Goal: Task Accomplishment & Management: Complete application form

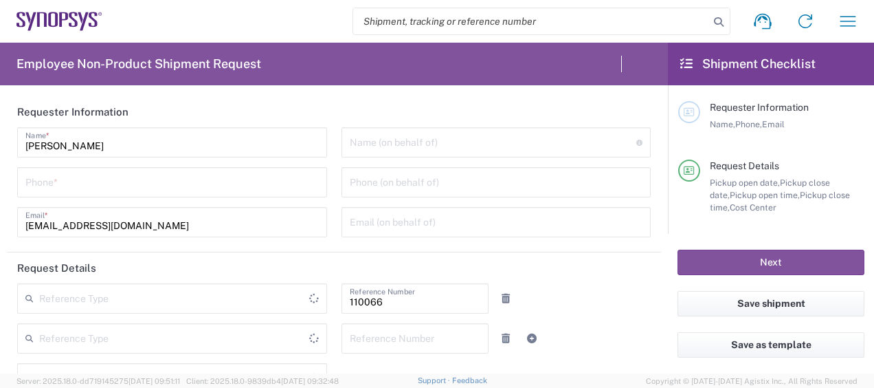
click at [250, 179] on input "tel" at bounding box center [171, 181] width 293 height 24
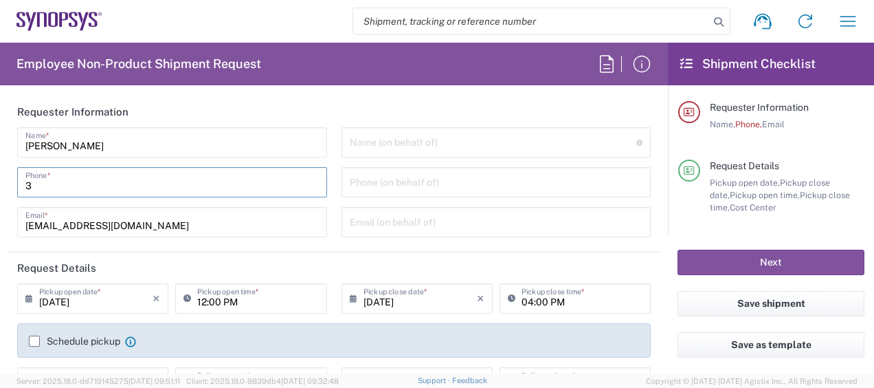
type input "31"
type input "Department"
type input "3158079"
type input "Delivered at Place"
type input "3158079331"
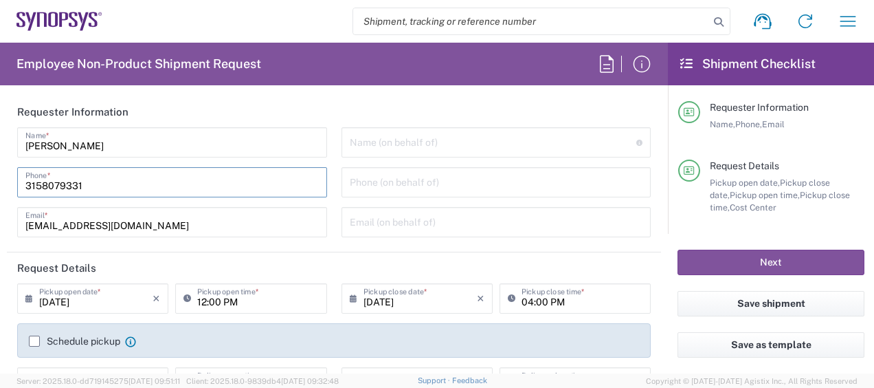
type input "US01, CIO, IT, ESS2 110066"
type input "3158079331"
type input "[GEOGRAPHIC_DATA]"
type input "[US_STATE]"
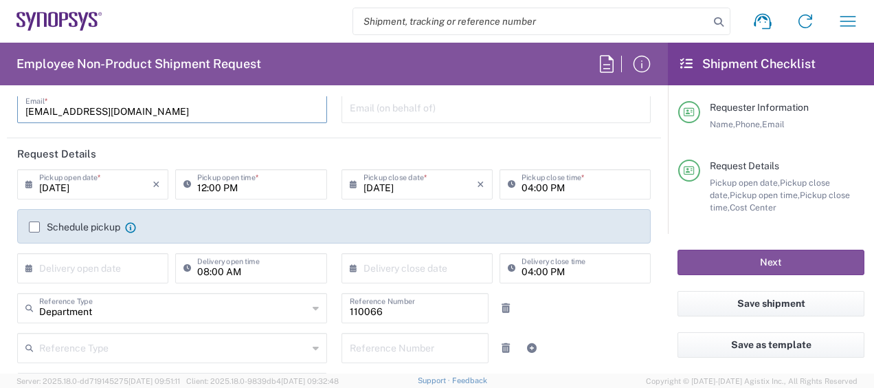
type input "[GEOGRAPHIC_DATA]"
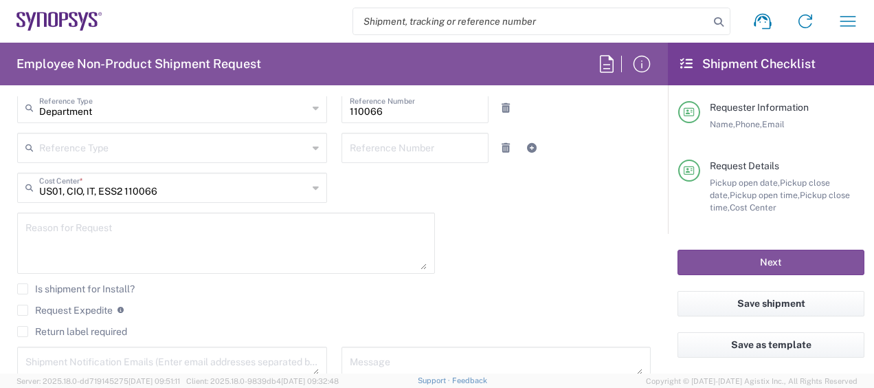
scroll to position [315, 0]
type input "[GEOGRAPHIC_DATA] US26"
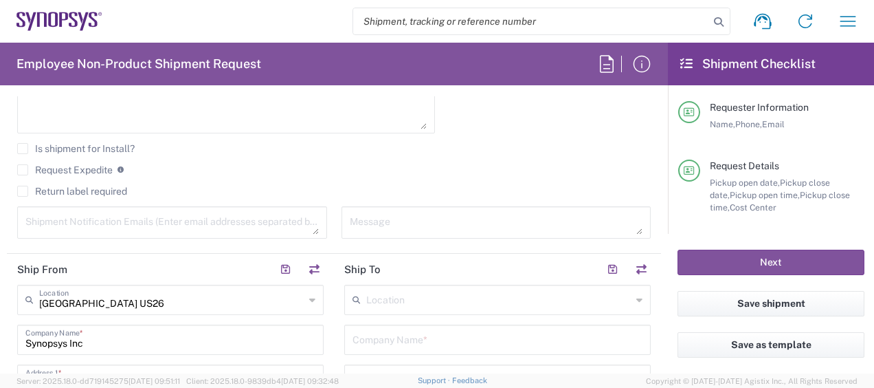
scroll to position [453, 0]
click at [24, 166] on label "Request Expedite" at bounding box center [65, 170] width 96 height 11
click at [23, 170] on input "Request Expedite" at bounding box center [23, 170] width 0 height 0
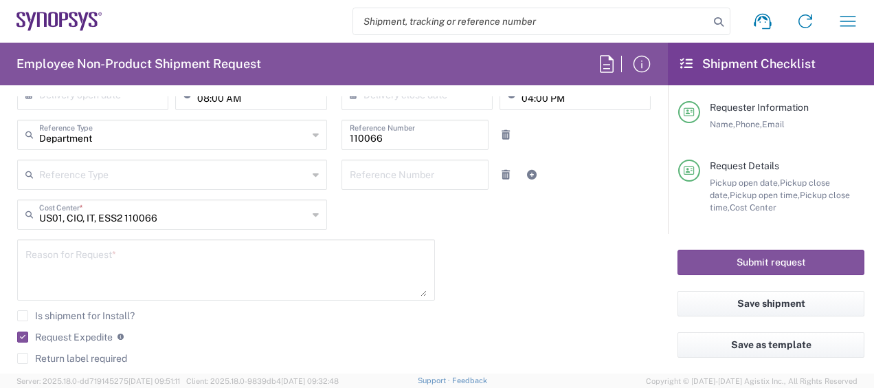
scroll to position [288, 0]
click at [223, 263] on textarea at bounding box center [225, 269] width 401 height 53
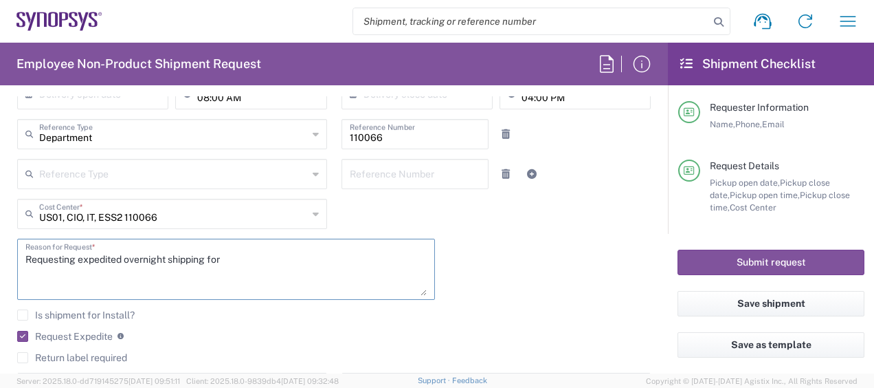
paste textarea "RITM0376788"
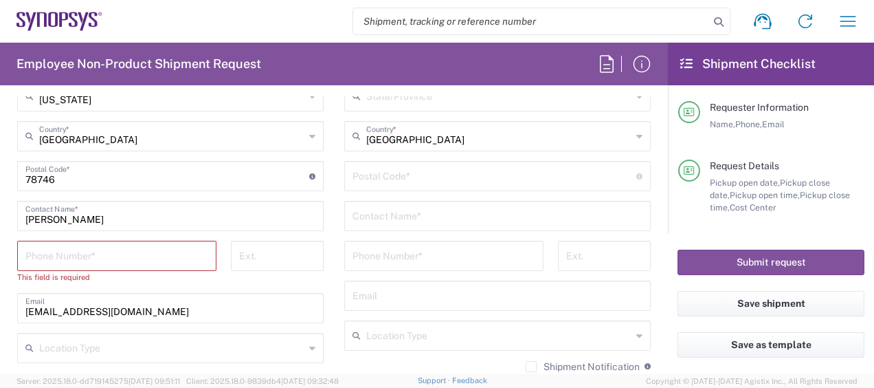
scroll to position [860, 0]
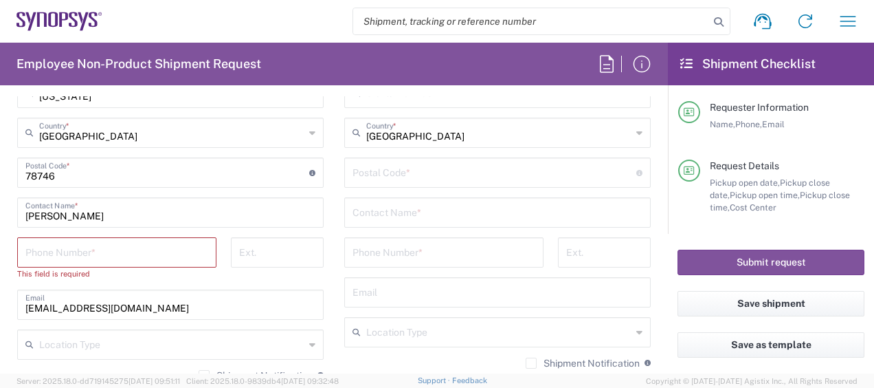
type textarea "Requesting expedited overnight shipping for RITM0376788"
click at [170, 254] on input "tel" at bounding box center [116, 251] width 183 height 24
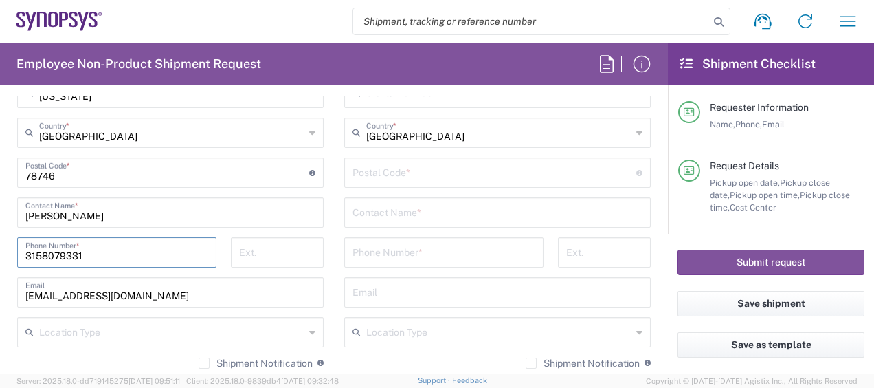
type input "3158079331"
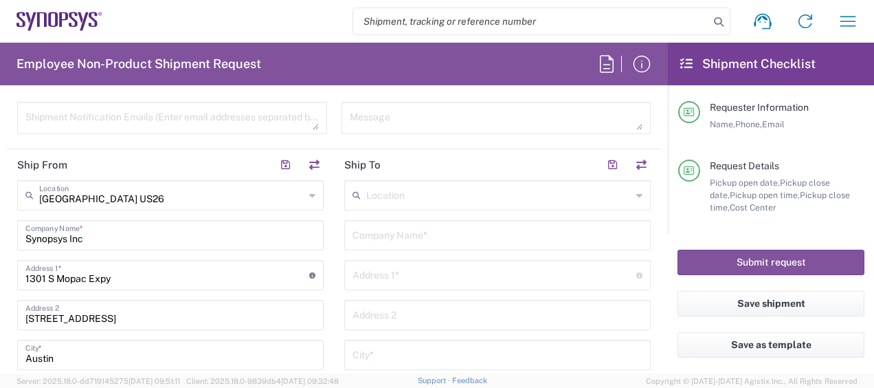
scroll to position [559, 0]
click at [428, 235] on input "text" at bounding box center [497, 234] width 290 height 24
type input "Synopsys"
type input "[PERSON_NAME]"
click at [394, 276] on input "[PERSON_NAME]" at bounding box center [494, 274] width 284 height 24
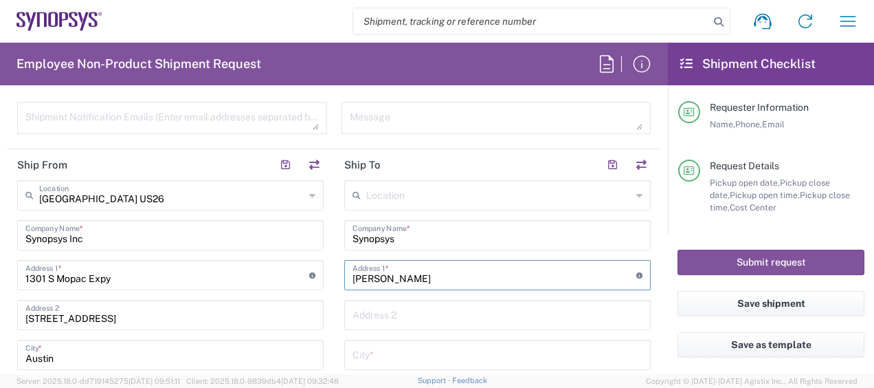
click at [394, 276] on input "[PERSON_NAME]" at bounding box center [494, 274] width 284 height 24
paste input "[STREET_ADDRESS]"
type input "[STREET_ADDRESS]"
click at [382, 318] on input "text" at bounding box center [497, 314] width 290 height 24
paste input "Apt 509"
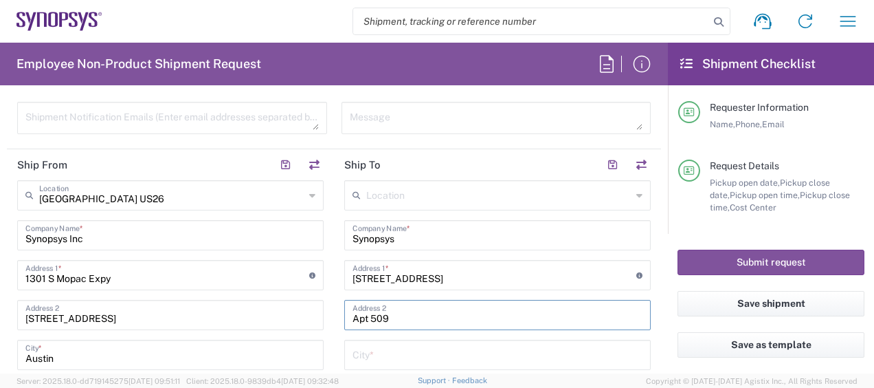
type input "Apt 509"
paste input "[GEOGRAPHIC_DATA]"
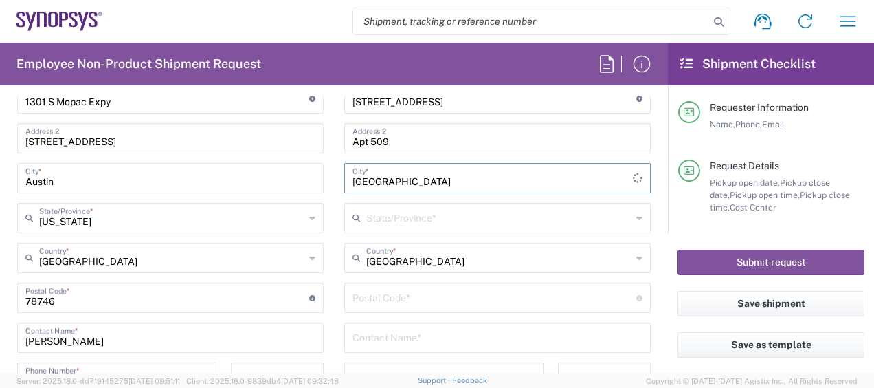
scroll to position [736, 0]
type input "[GEOGRAPHIC_DATA]"
click at [422, 225] on input "text" at bounding box center [498, 216] width 265 height 24
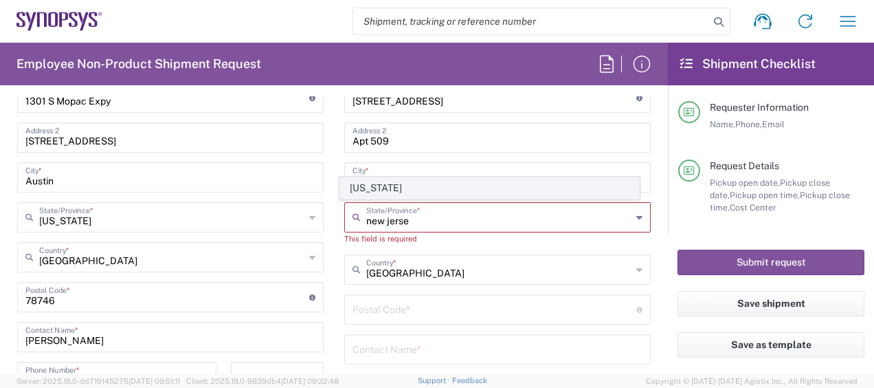
click at [419, 188] on span "[US_STATE]" at bounding box center [489, 187] width 298 height 21
type input "[US_STATE]"
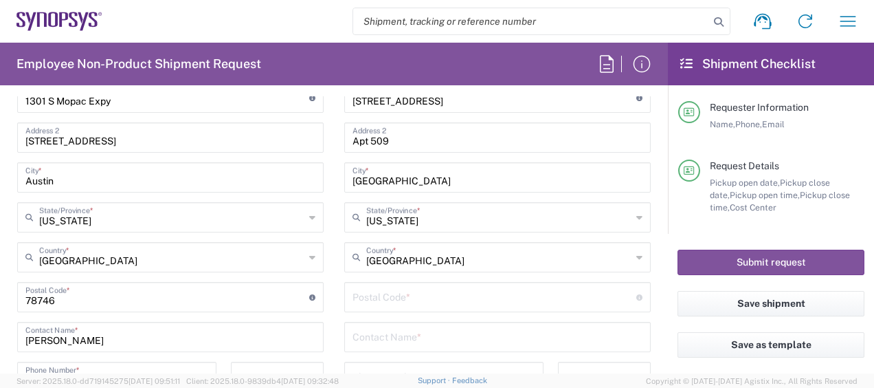
click at [412, 295] on input "undefined" at bounding box center [494, 296] width 284 height 24
paste input "07310"
type input "07310"
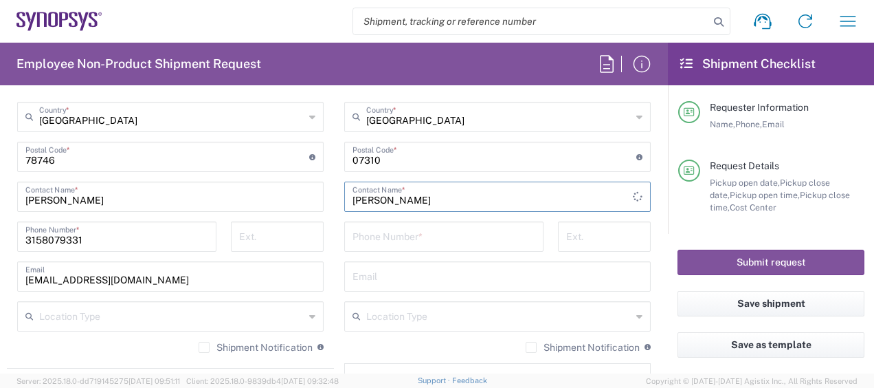
scroll to position [906, 0]
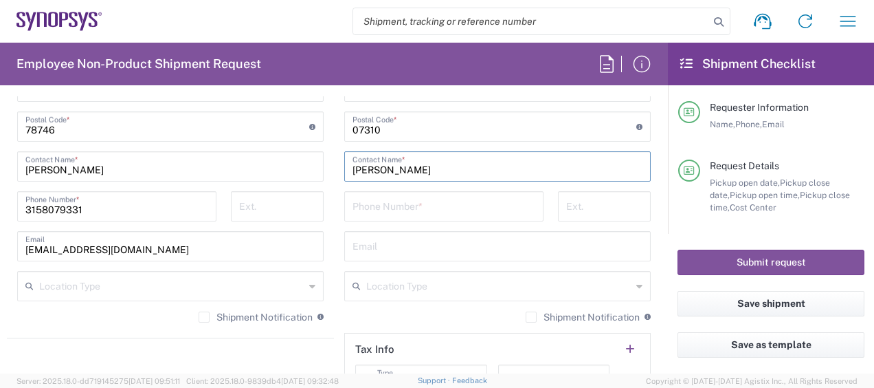
type input "[PERSON_NAME]"
click at [390, 199] on input "tel" at bounding box center [443, 205] width 183 height 24
paste input "917) 412 1591"
click at [388, 207] on input "917) 412 1591" at bounding box center [443, 205] width 183 height 24
type input "9174121591"
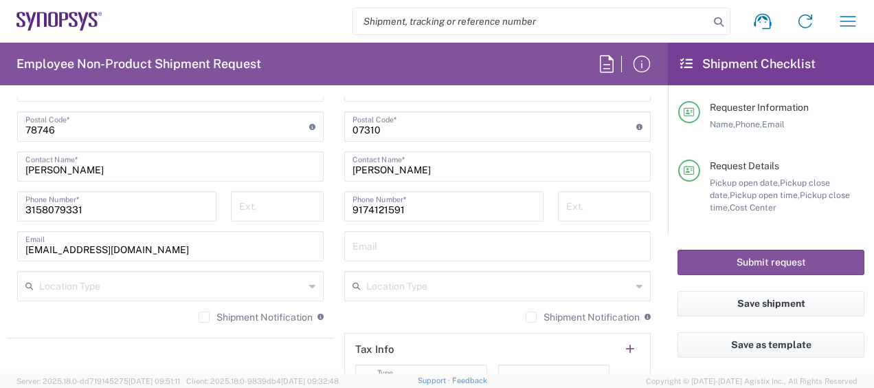
click at [334, 260] on main "Location [GEOGRAPHIC_DATA] DE04 Agrate Brianza IT01 [GEOGRAPHIC_DATA] DE02 [GEO…" at bounding box center [497, 120] width 327 height 577
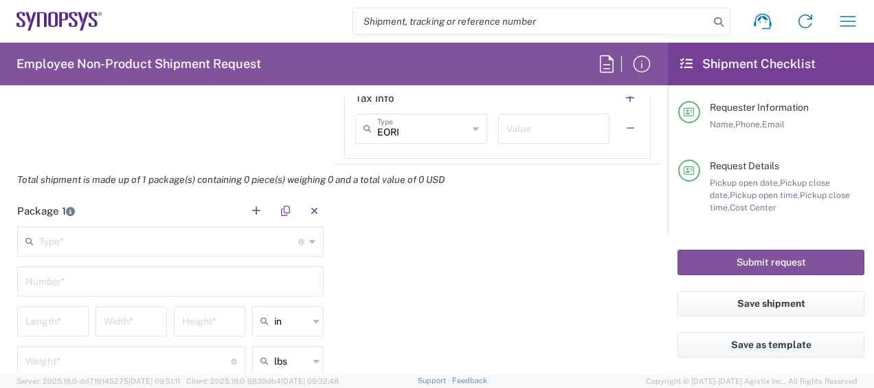
scroll to position [1156, 0]
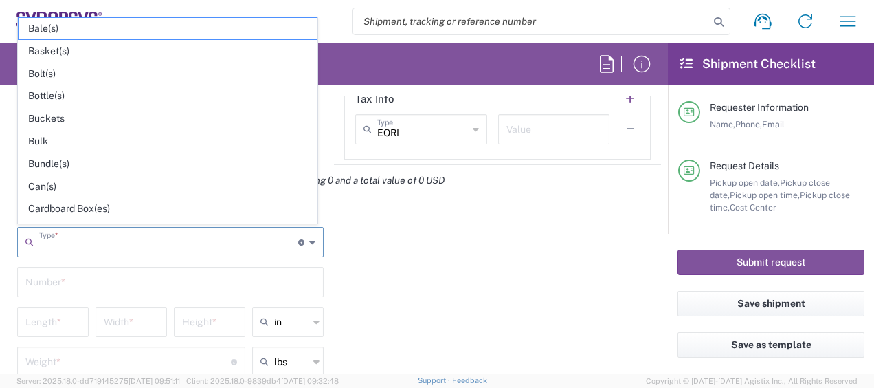
click at [177, 232] on input "text" at bounding box center [168, 241] width 259 height 24
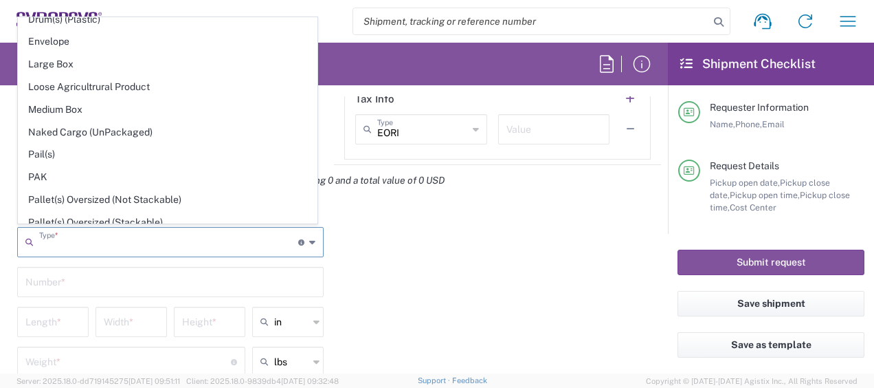
scroll to position [633, 0]
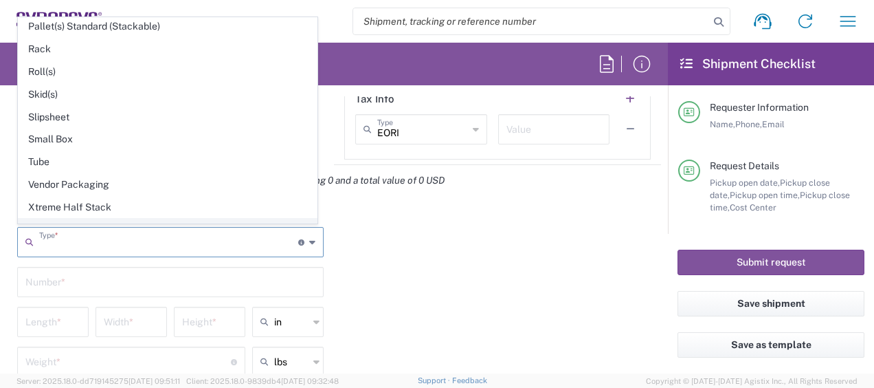
click at [124, 218] on span "Your Packaging" at bounding box center [168, 228] width 298 height 21
type input "Your Packaging"
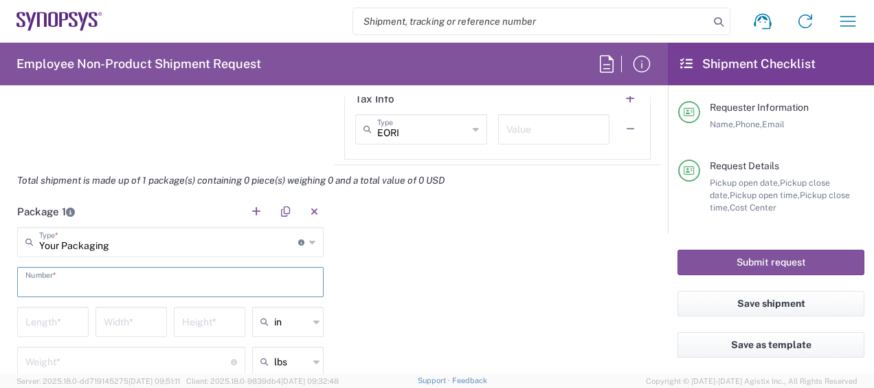
click at [104, 286] on input "text" at bounding box center [170, 281] width 290 height 24
type input "1"
click at [59, 308] on input "number" at bounding box center [52, 320] width 55 height 24
type input "16"
type input "12"
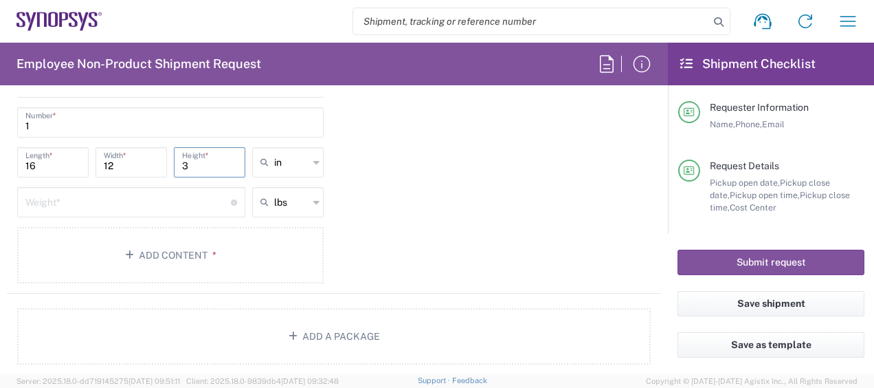
scroll to position [1315, 0]
type input "3"
click at [96, 190] on input "number" at bounding box center [127, 202] width 205 height 24
type input "in"
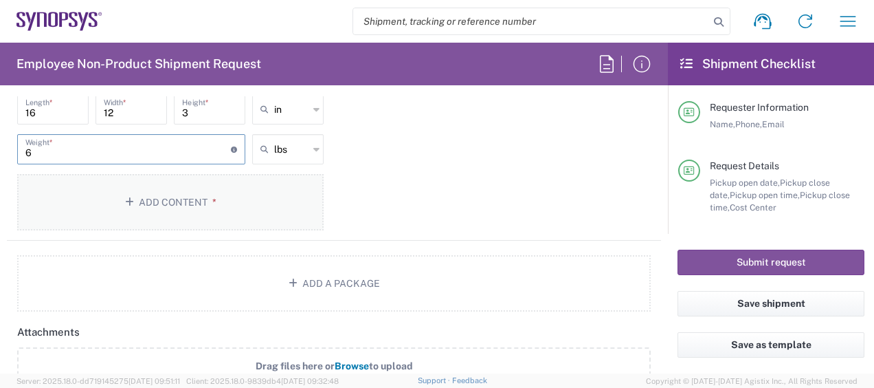
scroll to position [1348, 0]
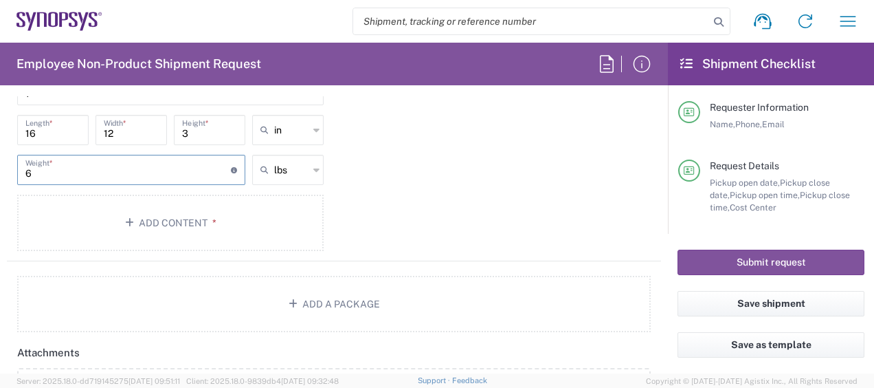
type input "6"
click at [425, 197] on div "Package 1 Your Packaging Type * Material used to package goods Bale(s) Basket(s…" at bounding box center [334, 132] width 654 height 257
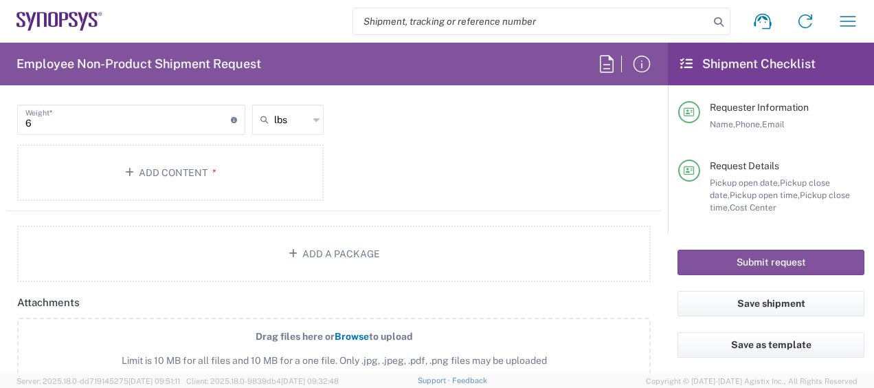
scroll to position [1399, 0]
click at [223, 161] on button "Add Content *" at bounding box center [170, 172] width 306 height 56
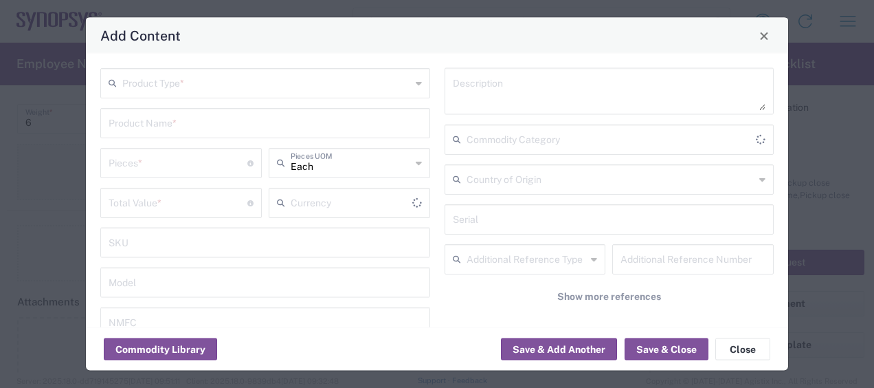
type input "US Dollar"
click at [232, 101] on div "Product Type * Product Name * Pieces * Number of pieces inside all the packages…" at bounding box center [265, 246] width 344 height 357
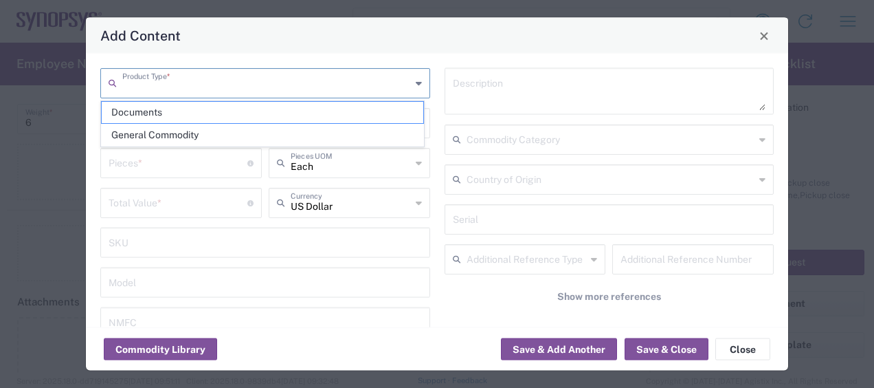
click at [233, 89] on input "text" at bounding box center [266, 82] width 289 height 24
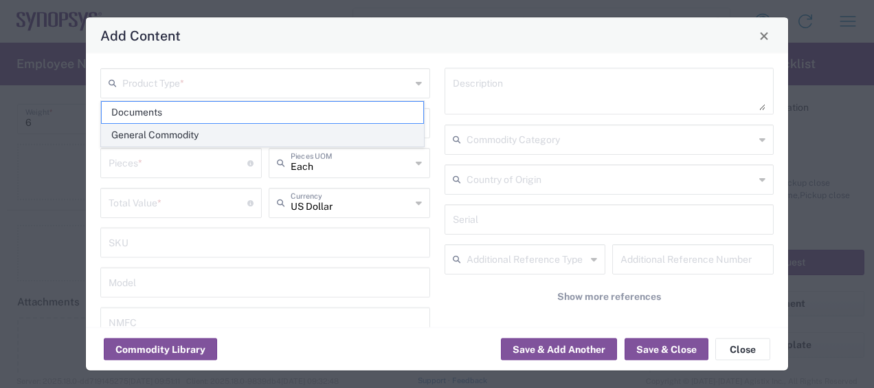
click at [231, 130] on span "General Commodity" at bounding box center [263, 134] width 322 height 21
type input "General Commodity"
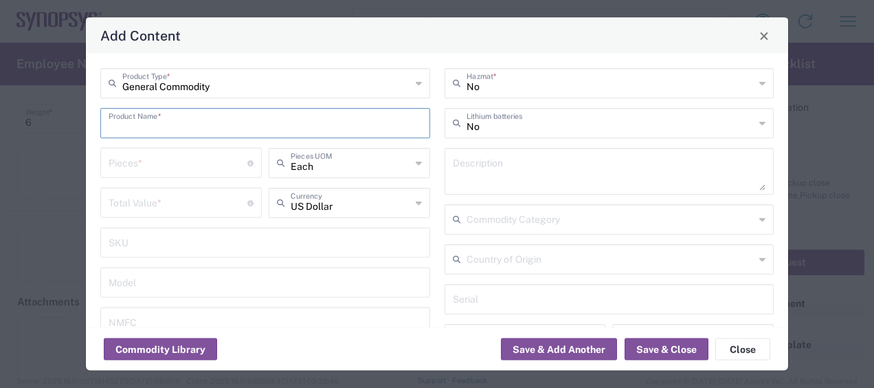
click at [222, 131] on input "text" at bounding box center [265, 122] width 313 height 24
type input "Dell Laptop"
type input "1"
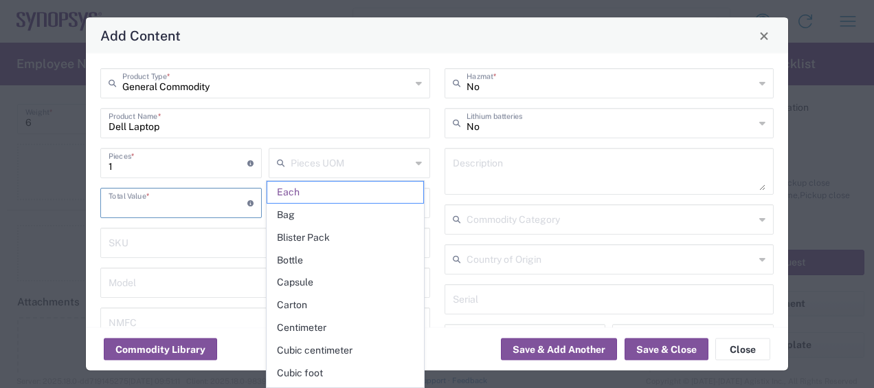
click at [147, 203] on input "number" at bounding box center [178, 202] width 139 height 24
type input "Each"
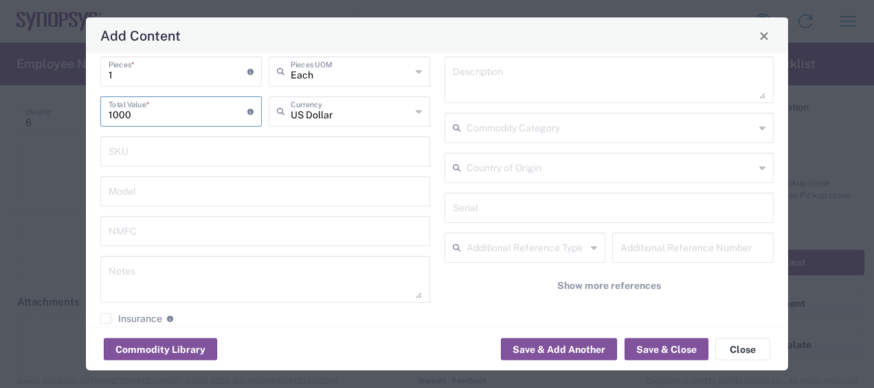
scroll to position [111, 0]
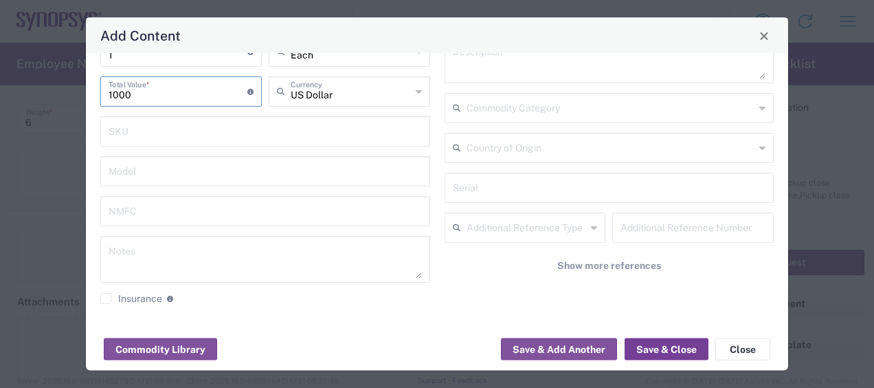
type input "1000"
click at [662, 348] on button "Save & Close" at bounding box center [667, 349] width 84 height 22
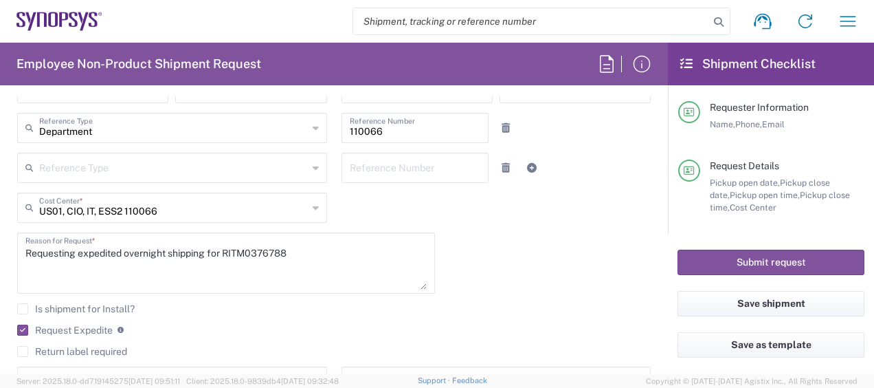
scroll to position [277, 0]
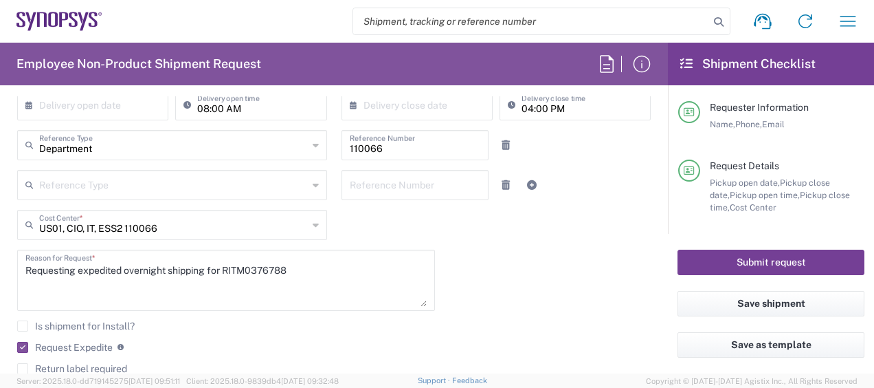
click at [759, 262] on button "Submit request" at bounding box center [770, 261] width 187 height 25
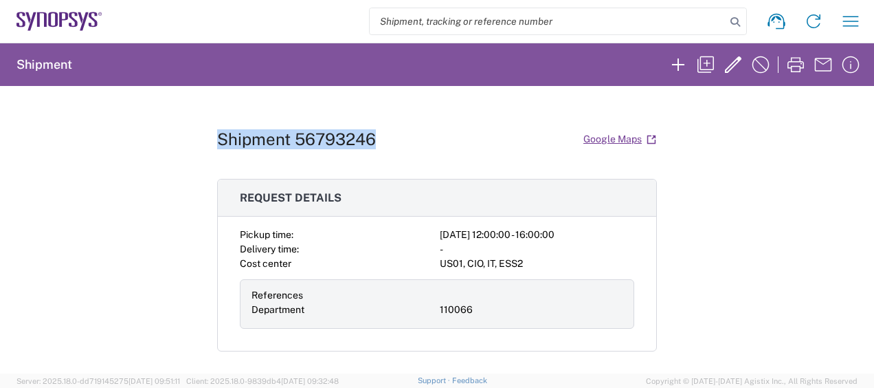
drag, startPoint x: 374, startPoint y: 139, endPoint x: 203, endPoint y: 128, distance: 171.4
click at [203, 128] on div "Shipment 56793246 Google Maps Request details Pickup time: [DATE] 12:00:00 - 16…" at bounding box center [437, 229] width 874 height 287
copy h1 "Shipment 56793246"
click at [192, 148] on div "Shipment 56793246 Google Maps Request details Pickup time: [DATE] 12:00:00 - 16…" at bounding box center [437, 229] width 874 height 287
click at [66, 106] on div "Shipment 56793246 Google Maps Request details Pickup time: [DATE] 12:00:00 - 16…" at bounding box center [437, 229] width 874 height 287
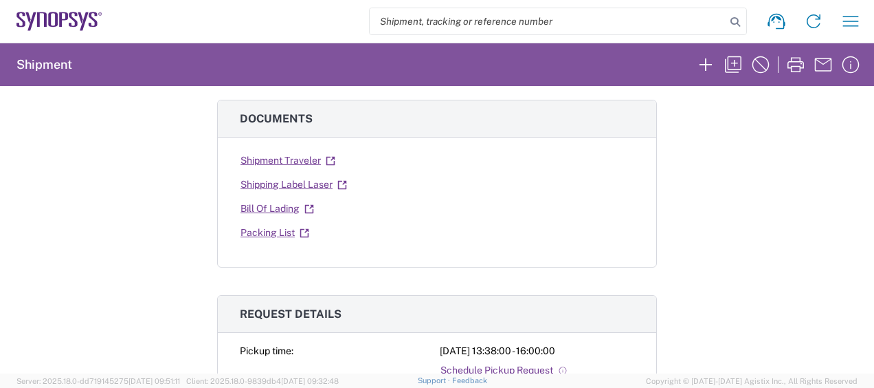
scroll to position [236, 0]
click at [306, 177] on link "Shipping Label Laser" at bounding box center [294, 184] width 108 height 24
click at [434, 307] on h3 "Request details" at bounding box center [437, 313] width 438 height 37
